Goal: Task Accomplishment & Management: Complete application form

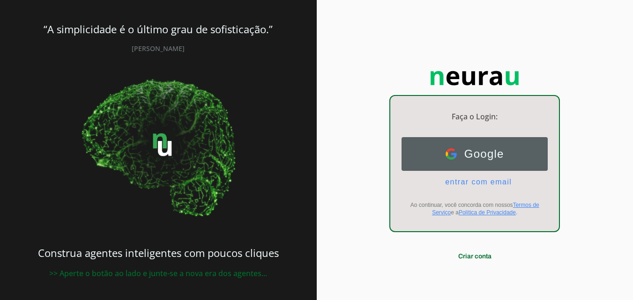
click at [520, 145] on button "Google Google" at bounding box center [474, 154] width 146 height 34
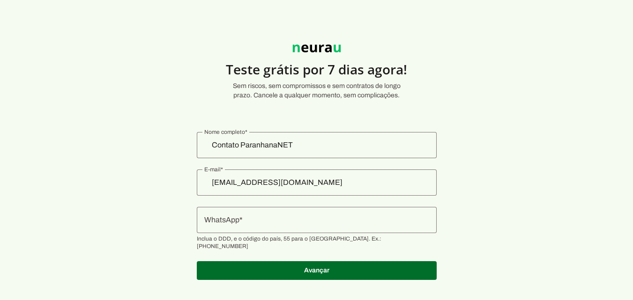
click at [335, 179] on input "[EMAIL_ADDRESS][DOMAIN_NAME]" at bounding box center [316, 182] width 225 height 11
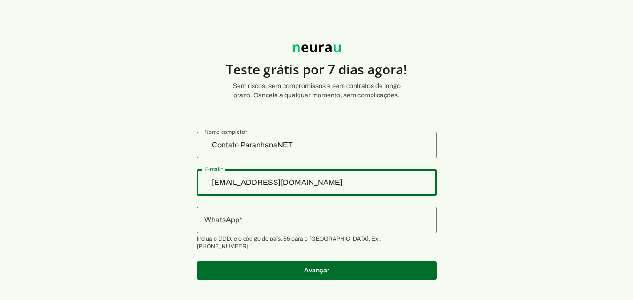
click at [348, 181] on input "[EMAIL_ADDRESS][DOMAIN_NAME]" at bounding box center [316, 182] width 225 height 11
click at [348, 182] on input "[EMAIL_ADDRESS][DOMAIN_NAME]" at bounding box center [316, 182] width 225 height 11
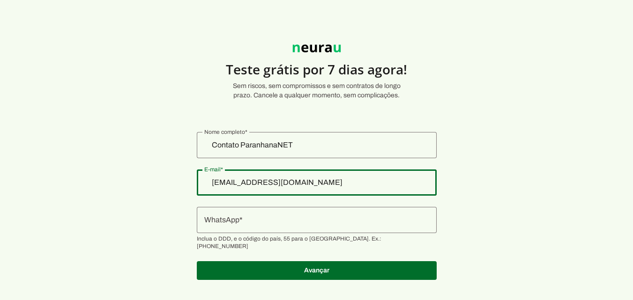
click at [115, 138] on section "Teste grátis por 7 dias agora! Sem riscos, sem compromissos e sem contratos de …" at bounding box center [316, 156] width 633 height 269
